Goal: Navigation & Orientation: Find specific page/section

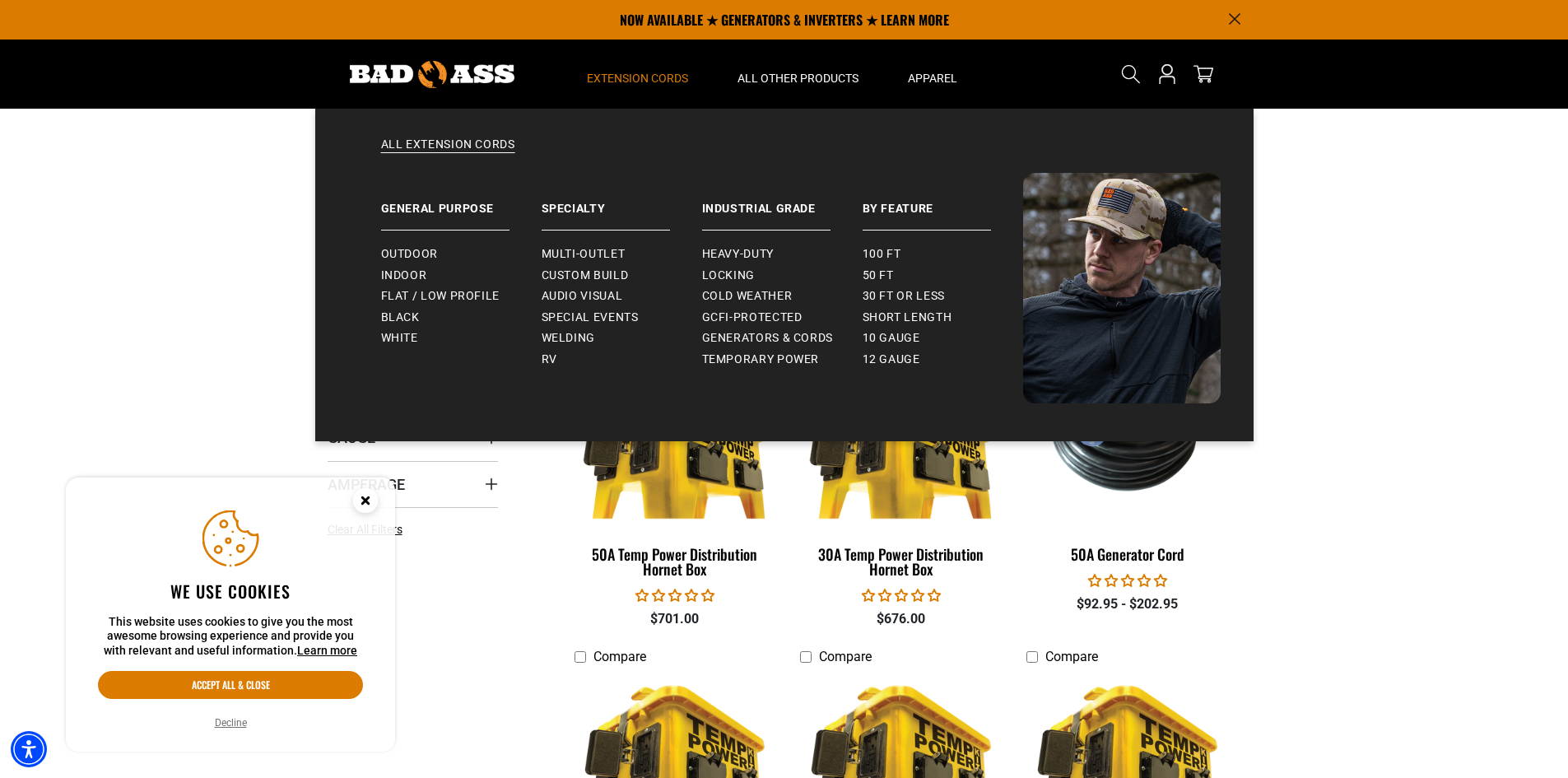
click at [632, 79] on span "Extension Cords" at bounding box center [637, 78] width 101 height 15
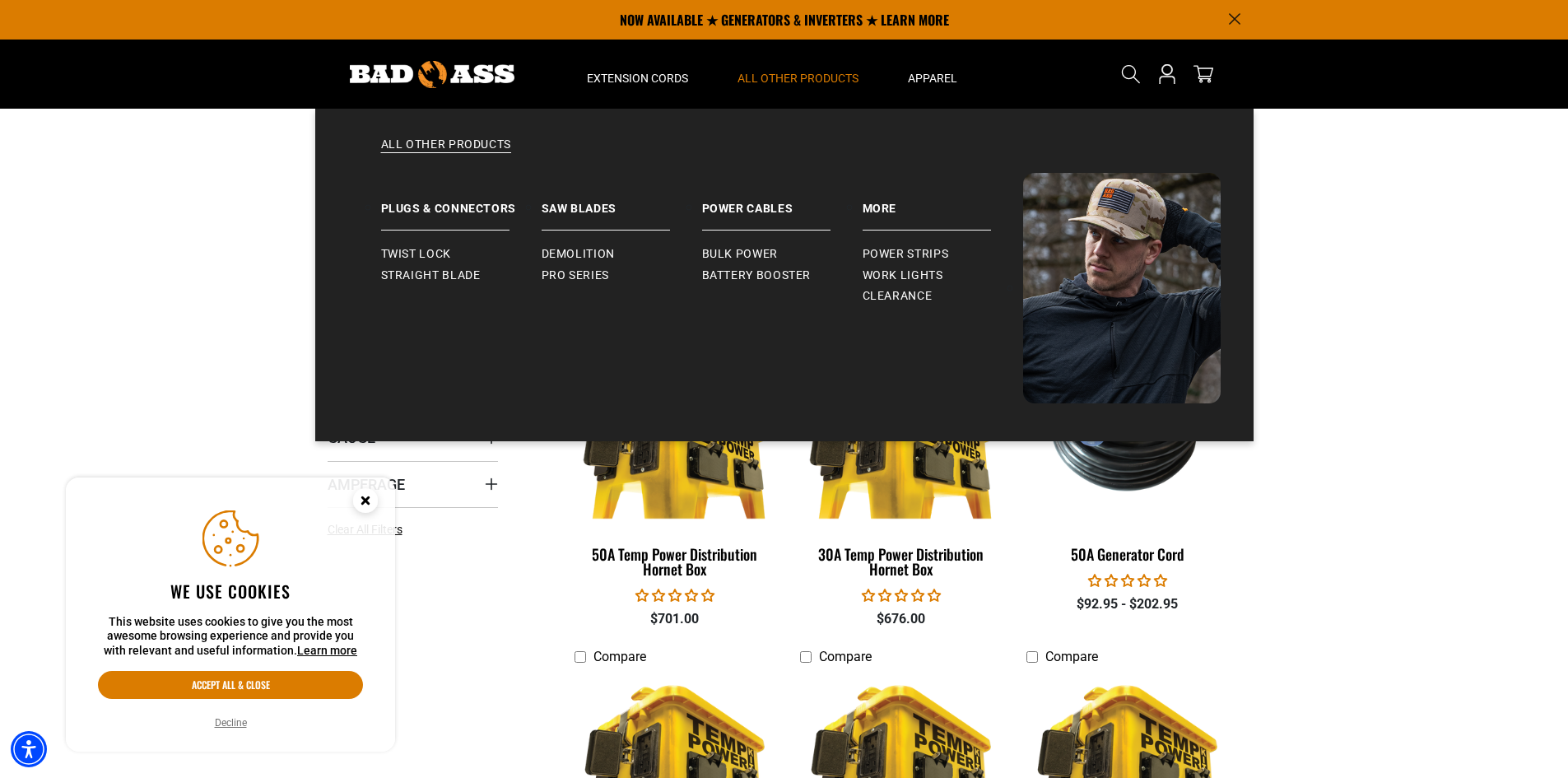
click at [837, 81] on span "All Other Products" at bounding box center [798, 78] width 121 height 15
click at [463, 205] on link "Plugs & Connectors" at bounding box center [461, 202] width 160 height 57
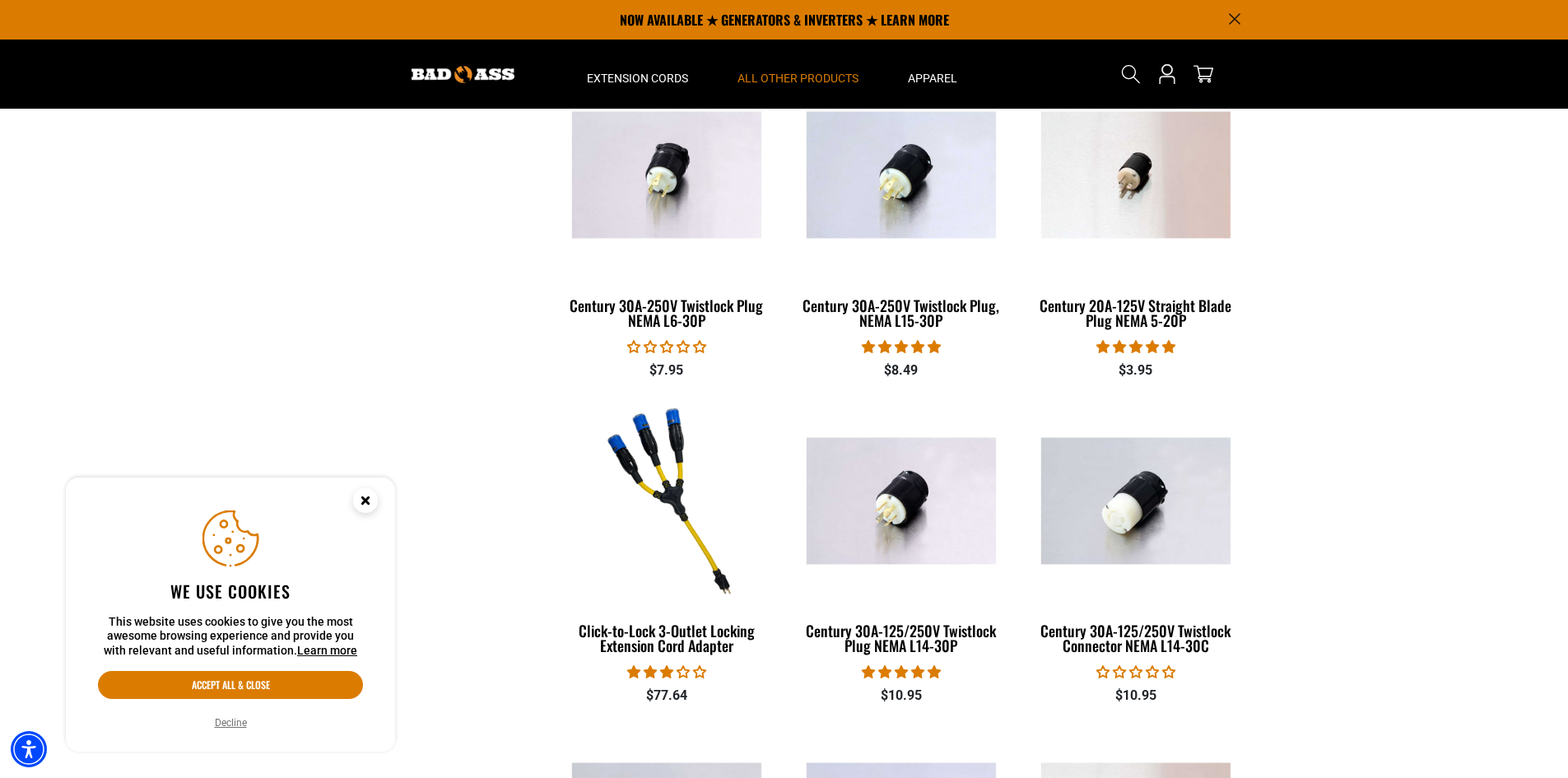
scroll to position [165, 0]
